Goal: Contribute content

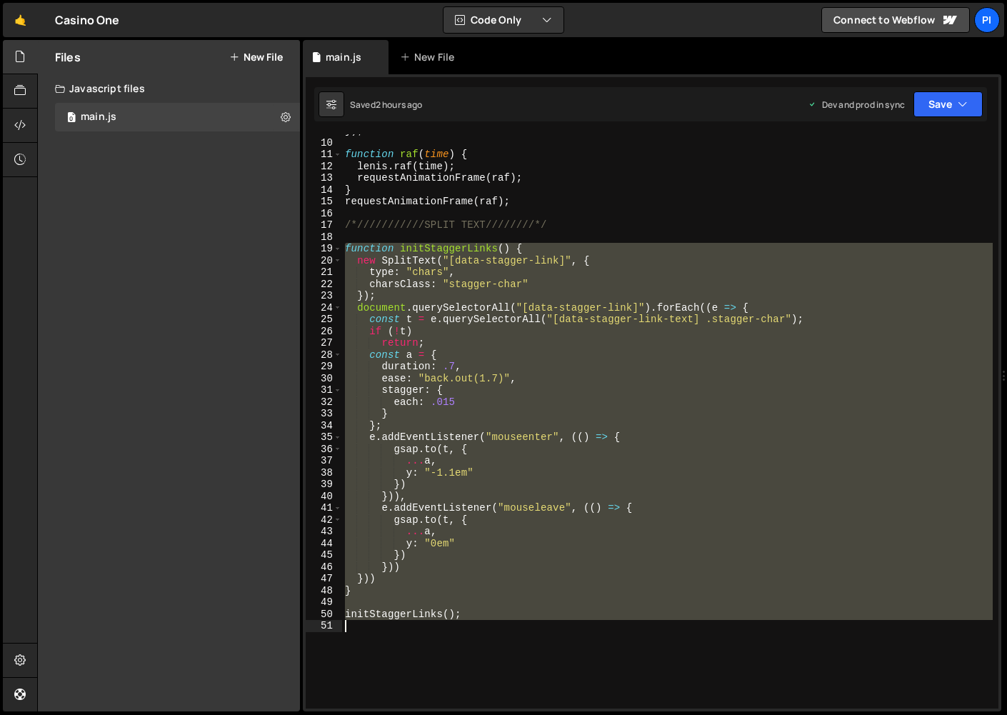
drag, startPoint x: 344, startPoint y: 355, endPoint x: 512, endPoint y: 623, distance: 316.5
click at [512, 623] on div "}) ; function raf ( time ) { [PERSON_NAME] . raf ( time ) ; requestAnimationFra…" at bounding box center [667, 424] width 651 height 598
type textarea "initStaggerLinks();"
paste textarea
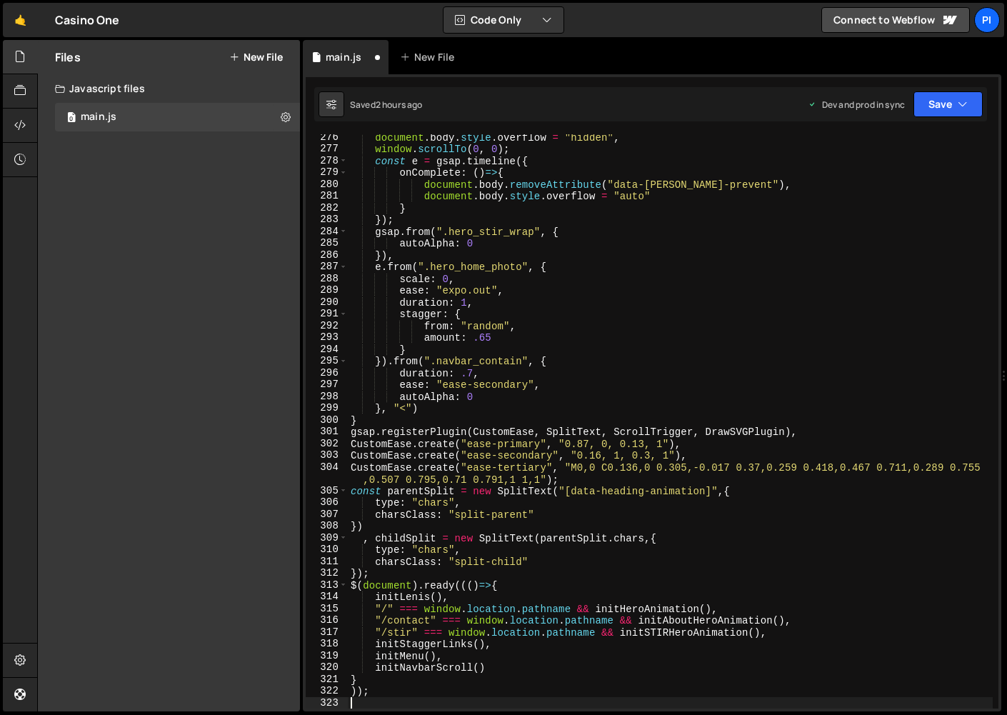
scroll to position [3245, 0]
click at [942, 109] on button "Save" at bounding box center [948, 104] width 69 height 26
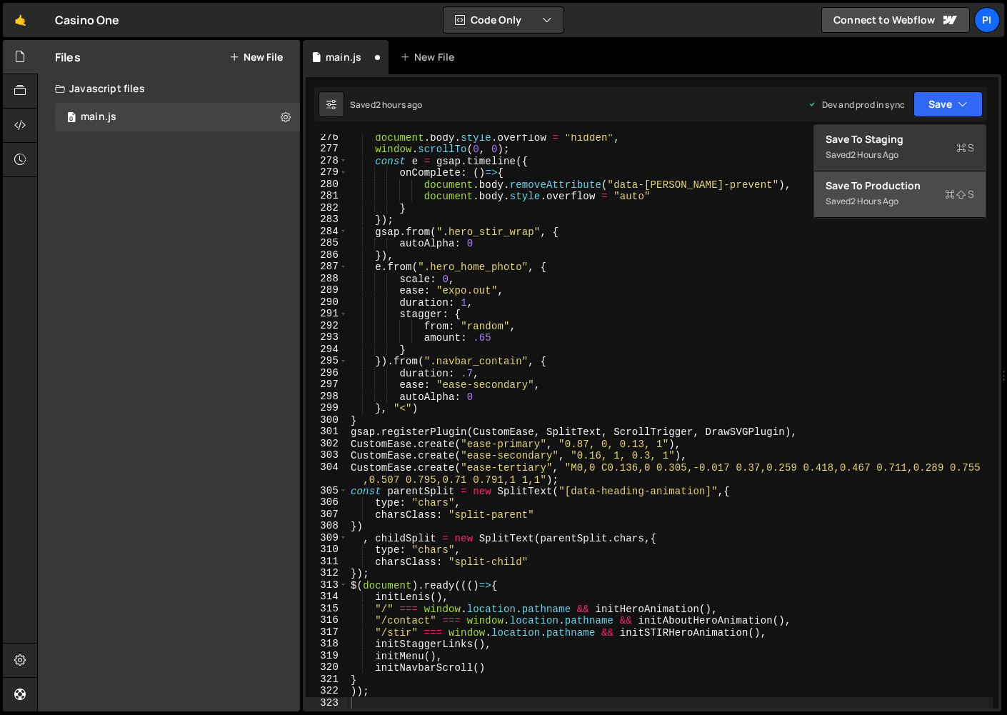
click at [929, 179] on div "Save to Production S" at bounding box center [900, 186] width 149 height 14
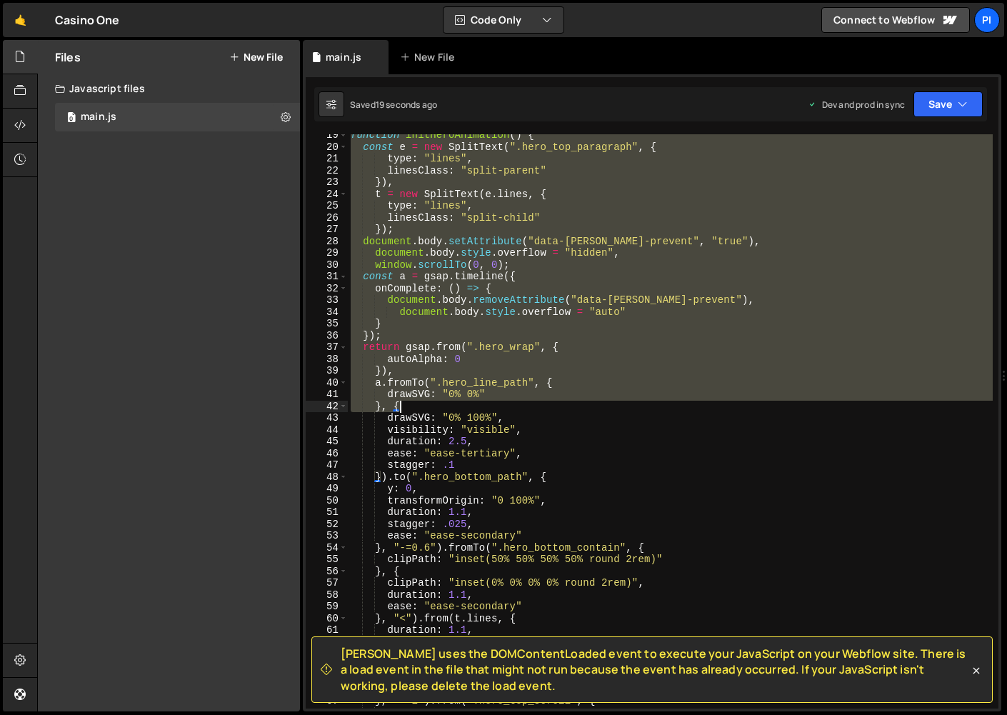
scroll to position [219, 0]
drag, startPoint x: 349, startPoint y: 231, endPoint x: 404, endPoint y: 409, distance: 186.0
click at [404, 409] on div "function initHeroAnimation ( ) { const e = new SplitText ( ".hero_top_paragraph…" at bounding box center [670, 427] width 645 height 598
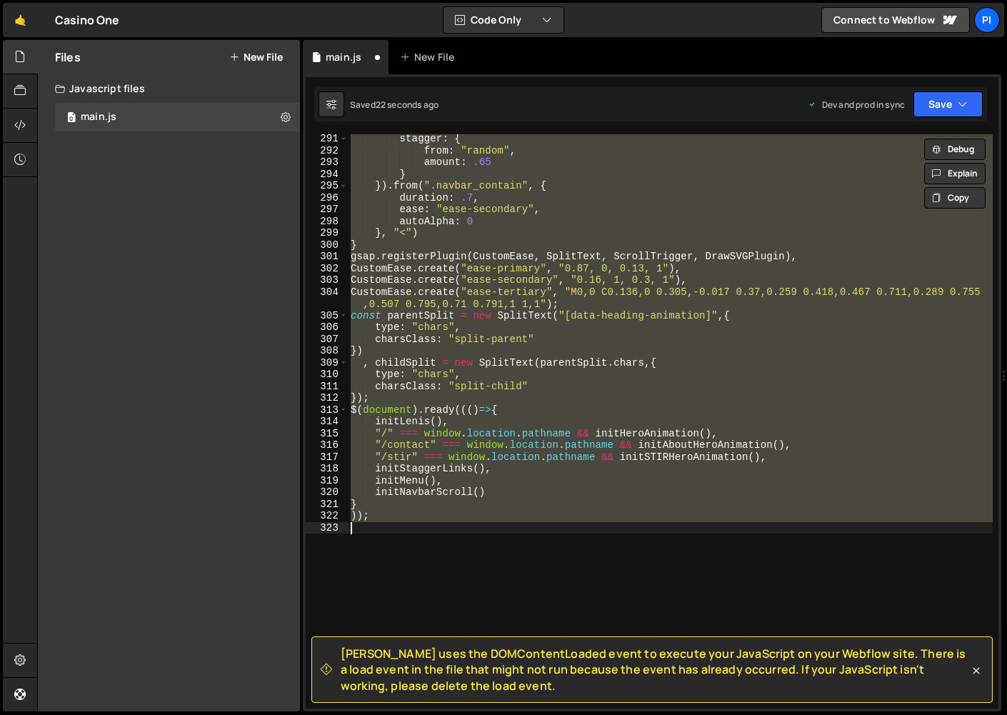
type textarea "initStaggerLinks();"
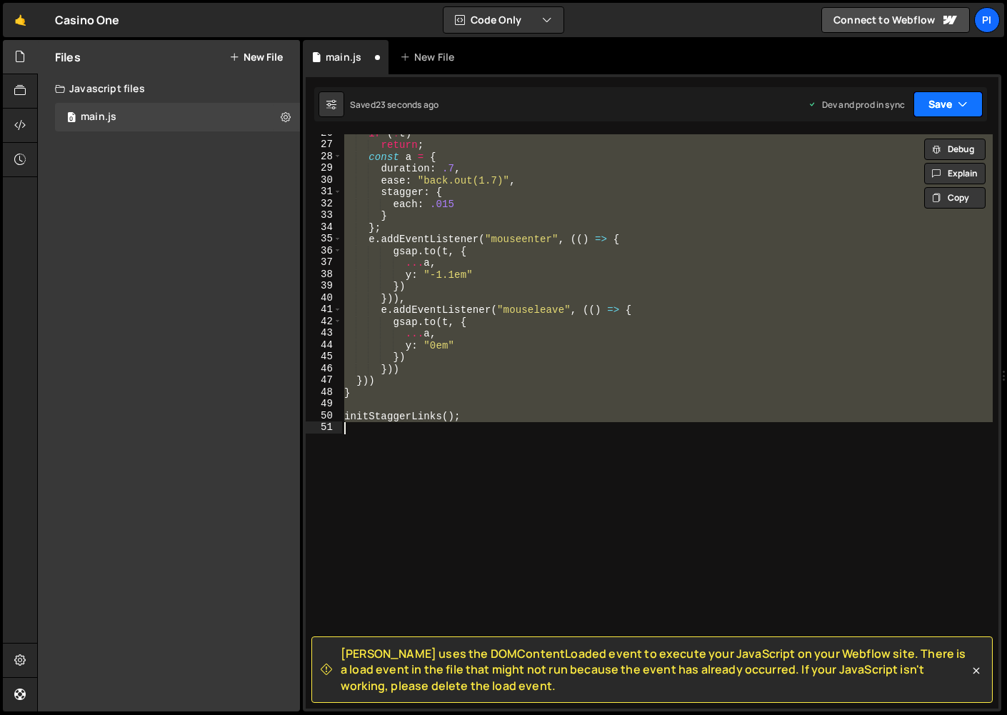
click at [939, 99] on button "Save" at bounding box center [948, 104] width 69 height 26
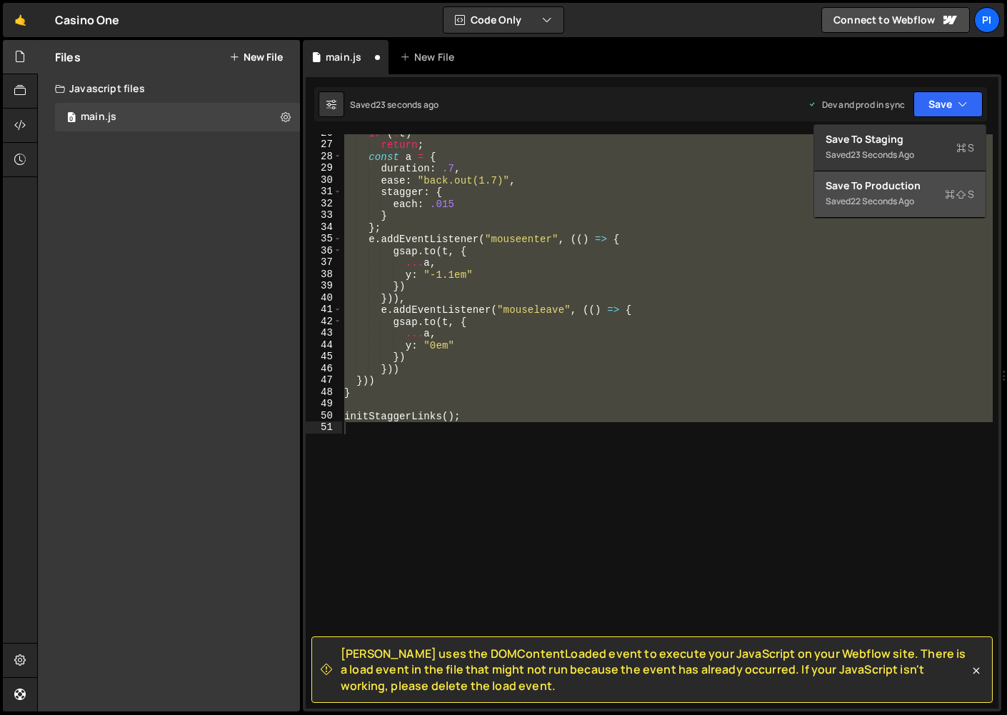
click at [857, 194] on div "Saved 22 seconds ago" at bounding box center [900, 201] width 149 height 17
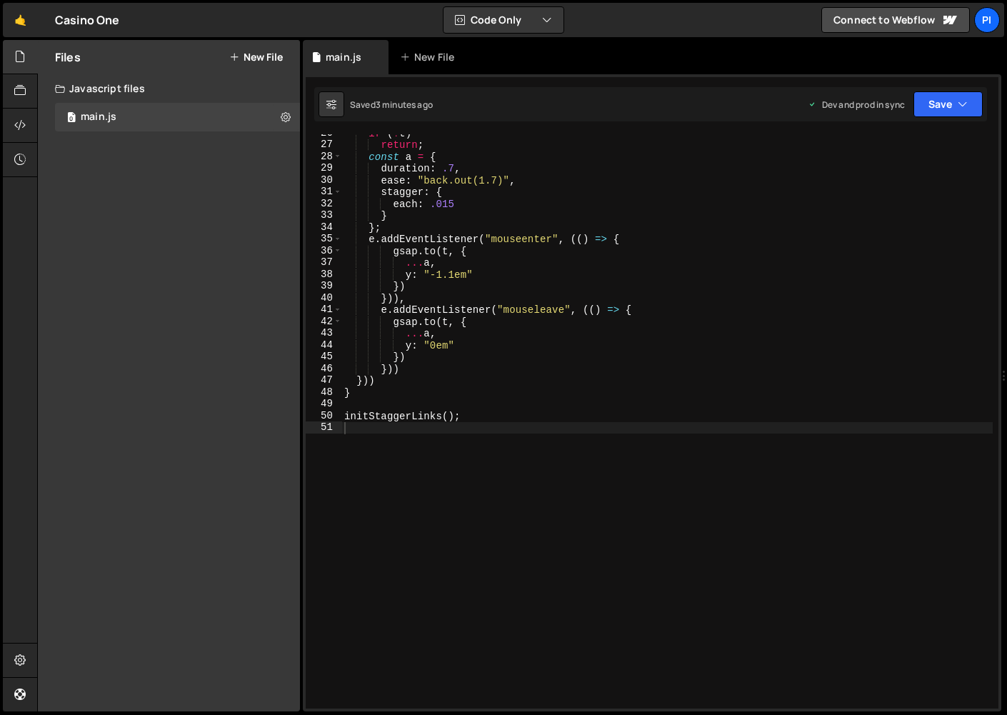
click at [399, 440] on div "if ( ! t ) return ; const a = { duration : .7 , ease : "back.out(1.7)" , stagge…" at bounding box center [666, 426] width 651 height 598
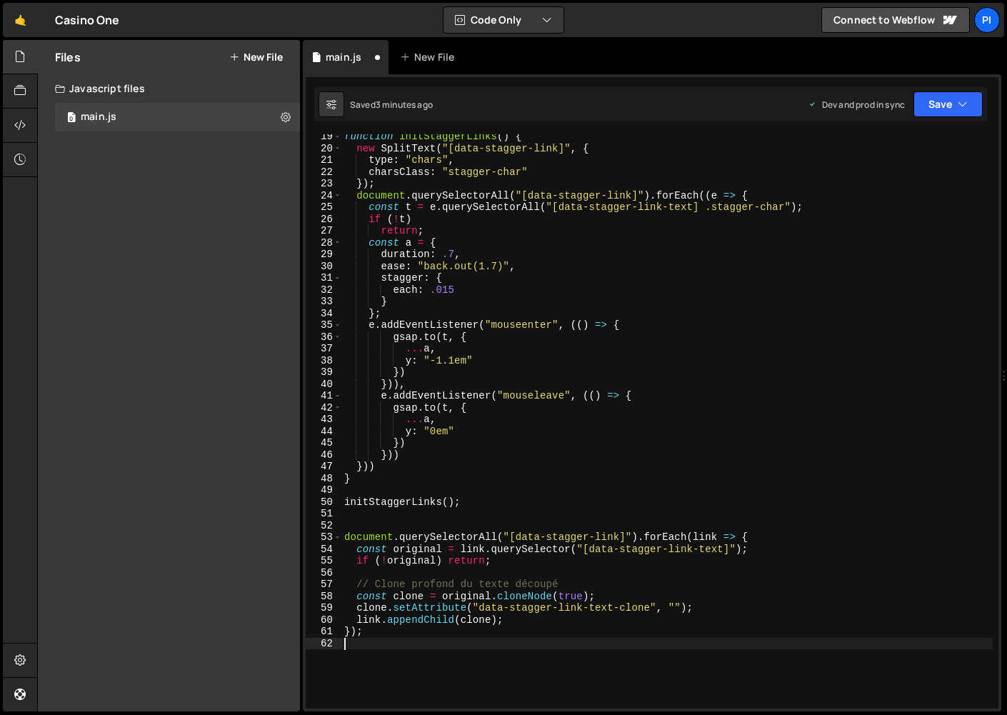
scroll to position [228, 0]
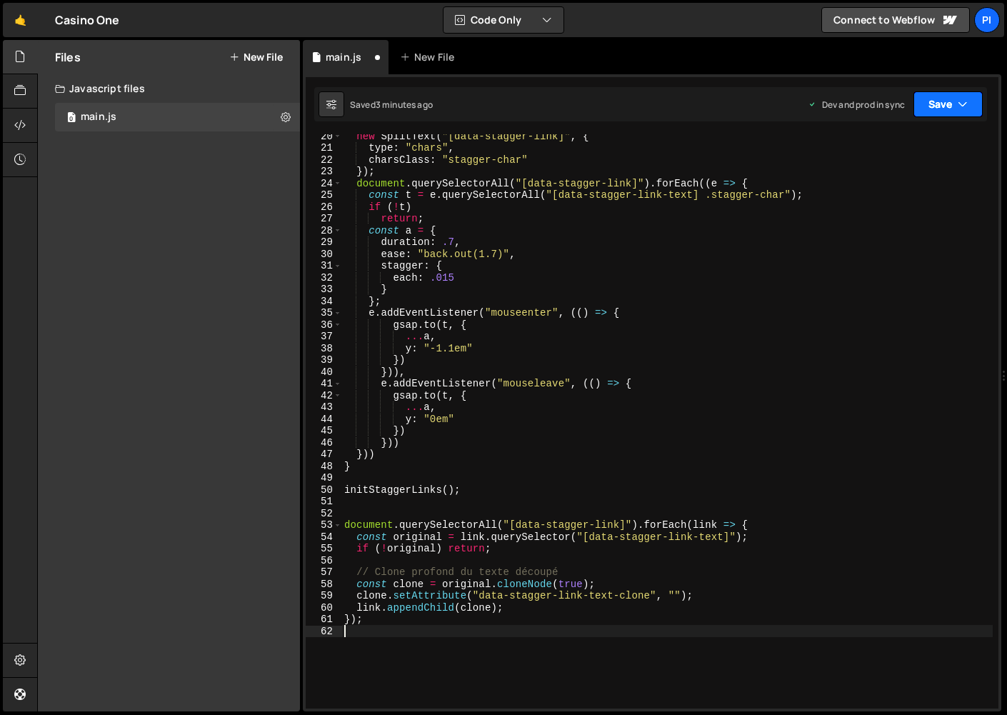
click at [929, 107] on button "Save" at bounding box center [948, 104] width 69 height 26
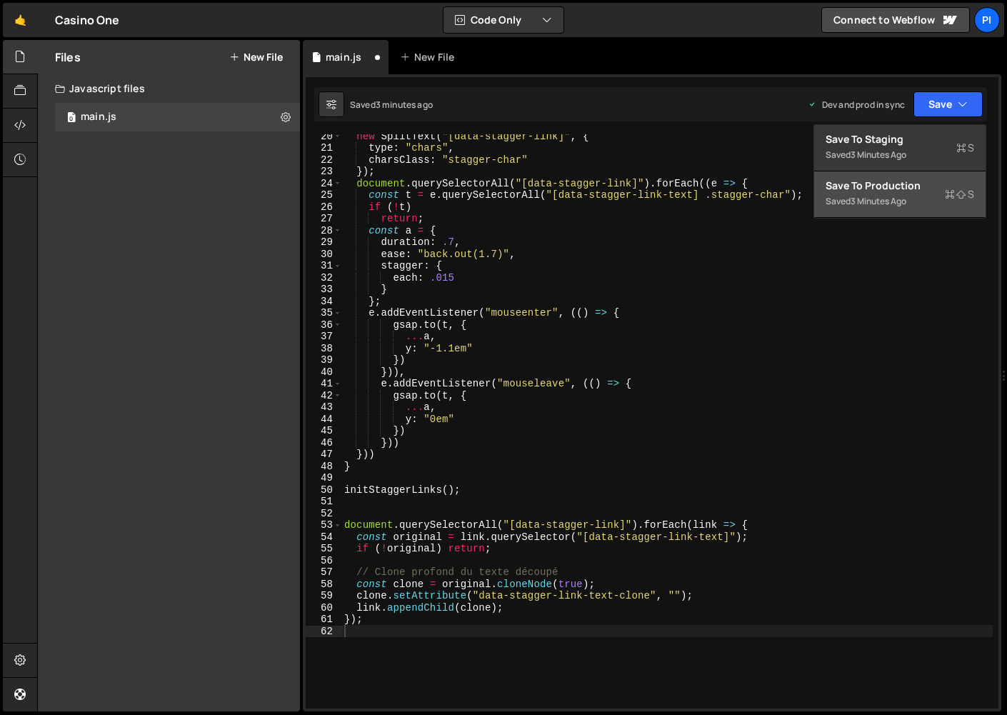
click at [910, 181] on div "Save to Production S" at bounding box center [900, 186] width 149 height 14
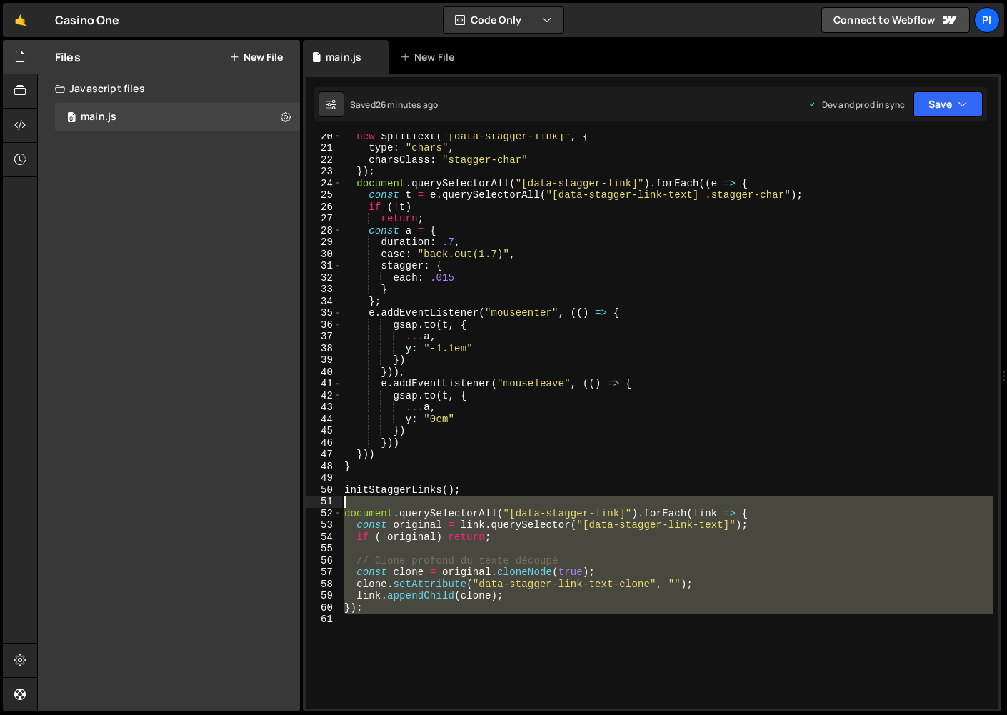
drag, startPoint x: 469, startPoint y: 637, endPoint x: 294, endPoint y: 497, distance: 224.7
click at [294, 497] on div "Files New File Javascript files 0 main.js 0 CSS files Copy share link Edit File…" at bounding box center [522, 376] width 970 height 672
type textarea "document.querySelectorAll("[data-stagger-link]").forEach(link => {"
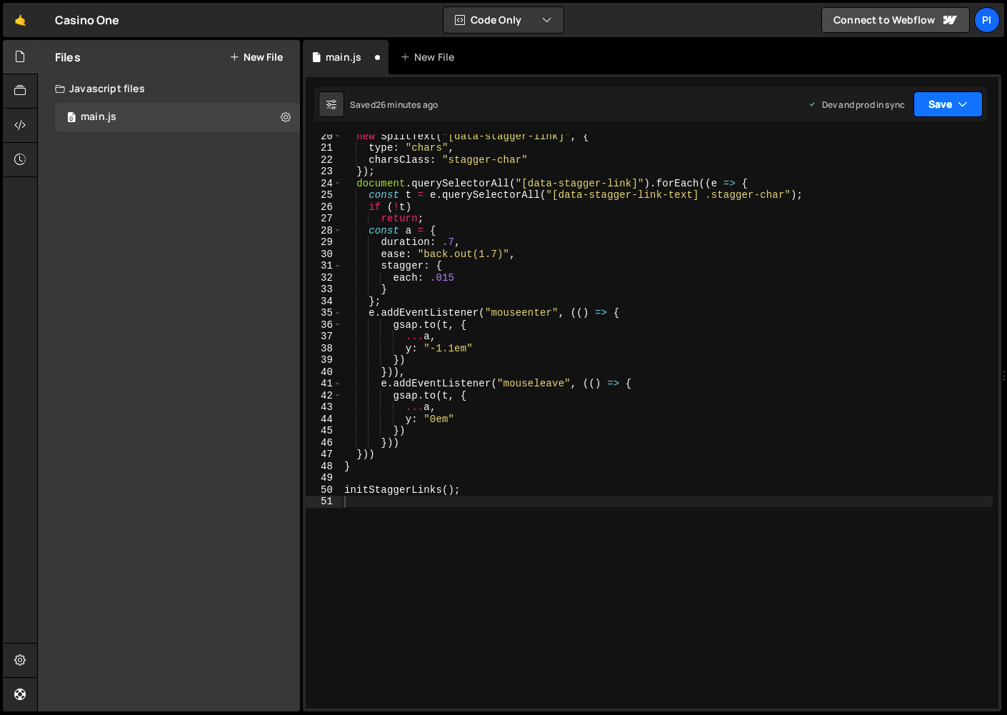
click at [939, 107] on button "Save" at bounding box center [948, 104] width 69 height 26
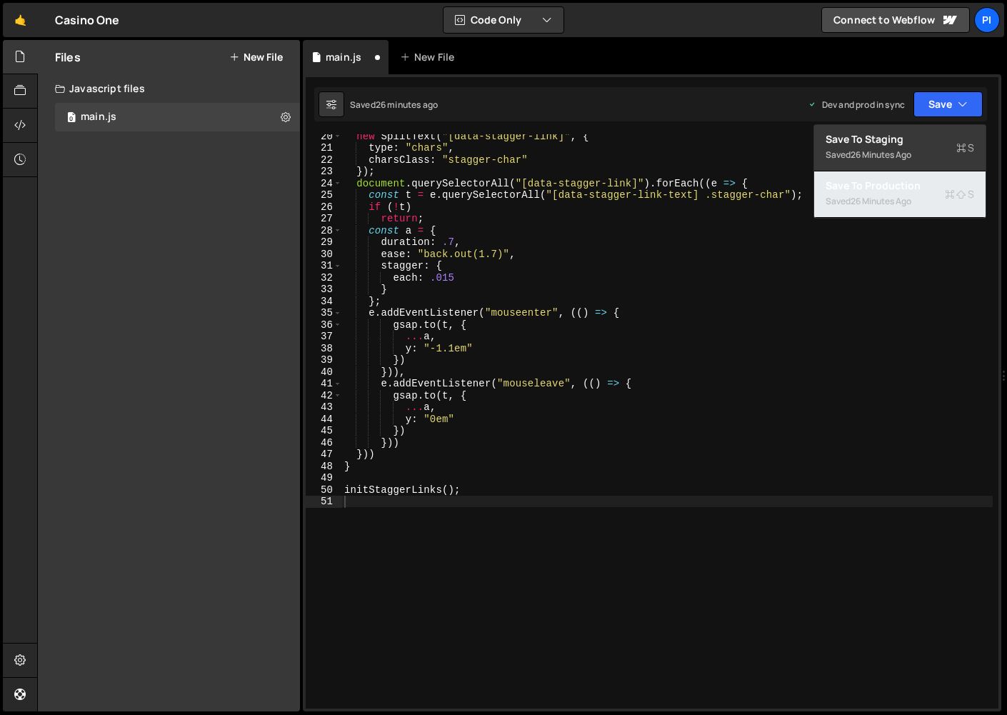
click at [912, 199] on div "26 minutes ago" at bounding box center [881, 201] width 61 height 12
